Goal: Communication & Community: Answer question/provide support

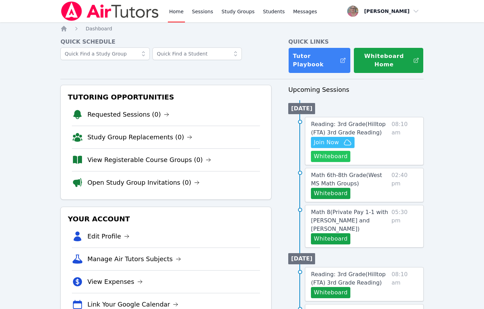
click at [320, 159] on button "Whiteboard" at bounding box center [330, 156] width 39 height 11
click at [31, 90] on div "Home Sessions Study Groups Students Messages Open user menu [PERSON_NAME] Open …" at bounding box center [242, 303] width 484 height 607
click at [329, 145] on span "Join Now" at bounding box center [326, 142] width 25 height 8
click at [323, 144] on span "Join Now" at bounding box center [326, 142] width 25 height 8
click at [338, 142] on span "Join Now" at bounding box center [326, 142] width 25 height 8
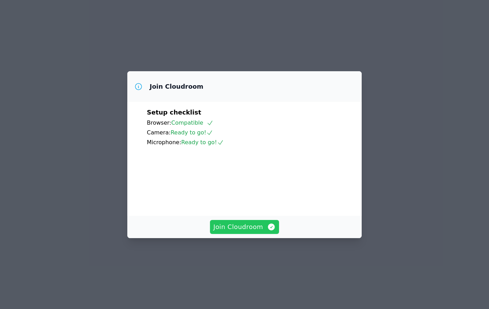
click at [232, 232] on span "Join Cloudroom" at bounding box center [244, 227] width 62 height 10
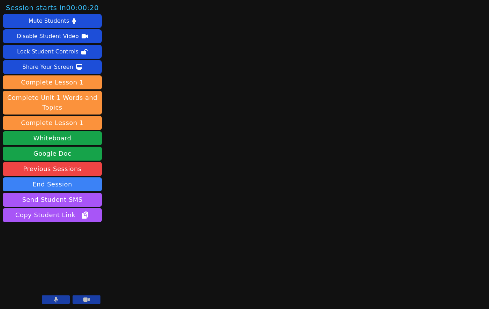
click at [167, 223] on div "Session starts in 00:00:20 Mute Students Disable Student Video Lock Student Con…" at bounding box center [244, 154] width 489 height 309
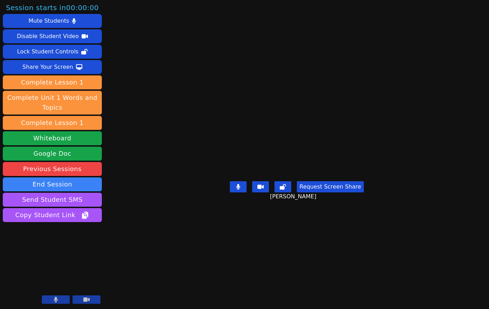
click at [116, 243] on div "Session starts in 00:00:00 Mute Students Disable Student Video Lock Student Con…" at bounding box center [244, 154] width 489 height 309
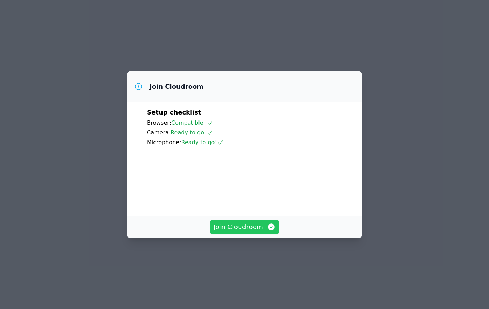
click at [246, 232] on span "Join Cloudroom" at bounding box center [244, 227] width 62 height 10
click at [244, 232] on span "Join Cloudroom" at bounding box center [244, 227] width 62 height 10
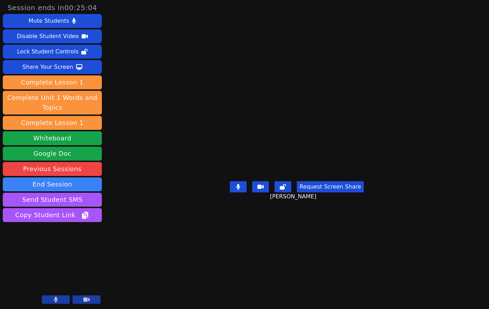
click at [188, 273] on main "Arely Guzman Lopez Request Screen Share Arely Guzman Lopez" at bounding box center [297, 154] width 218 height 309
click at [202, 280] on main "Arely Guzman Lopez Request Screen Share Arely Guzman Lopez" at bounding box center [297, 154] width 218 height 309
click at [188, 280] on main "Arely Guzman Lopez Request Screen Share Arely Guzman Lopez" at bounding box center [297, 154] width 218 height 309
click at [188, 273] on main "Arely Guzman Lopez Request Screen Share Arely Guzman Lopez" at bounding box center [297, 154] width 218 height 309
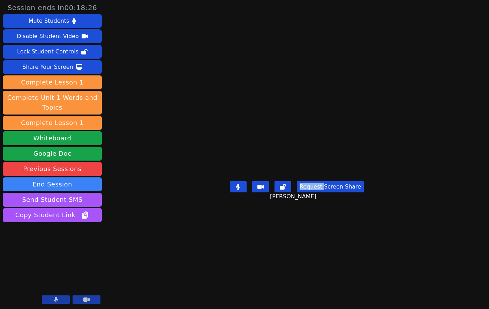
click at [188, 273] on main "Arely Guzman Lopez Request Screen Share Arely Guzman Lopez" at bounding box center [297, 154] width 218 height 309
click at [188, 278] on main "Arely Guzman Lopez Request Screen Share Arely Guzman Lopez" at bounding box center [297, 154] width 218 height 309
click at [188, 294] on main "Arely Guzman Lopez Request Screen Share Arely Guzman Lopez" at bounding box center [297, 154] width 218 height 309
click at [188, 270] on main "Arely Guzman Lopez Request Screen Share Arely Guzman Lopez" at bounding box center [297, 154] width 218 height 309
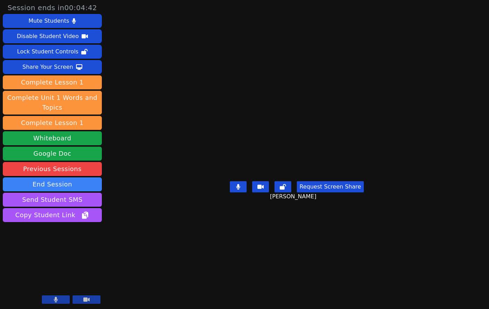
click at [188, 270] on main "Arely Guzman Lopez Request Screen Share Arely Guzman Lopez" at bounding box center [297, 154] width 218 height 309
click at [188, 290] on main "Arely Guzman Lopez Request Screen Share Arely Guzman Lopez" at bounding box center [297, 154] width 218 height 309
click at [188, 283] on main "Arely Guzman Lopez Request Screen Share Arely Guzman Lopez" at bounding box center [297, 154] width 218 height 309
click at [188, 276] on main "Arely Guzman Lopez Request Screen Share Arely Guzman Lopez" at bounding box center [297, 154] width 218 height 309
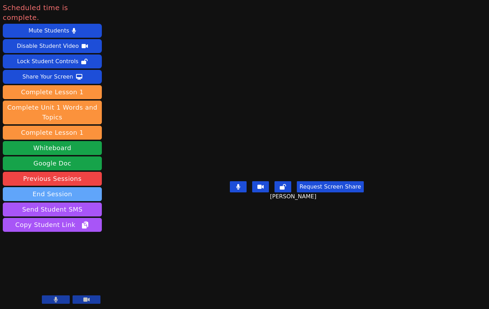
click at [67, 187] on button "End Session" at bounding box center [52, 194] width 99 height 14
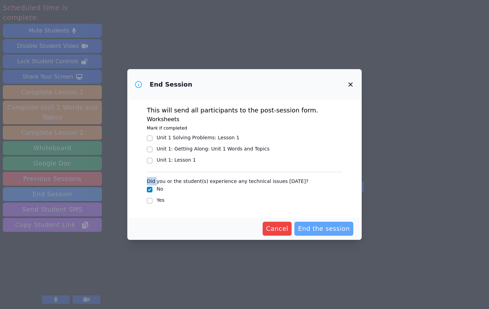
click at [343, 233] on button "End the session" at bounding box center [323, 229] width 59 height 14
